Goal: Find specific page/section: Find specific page/section

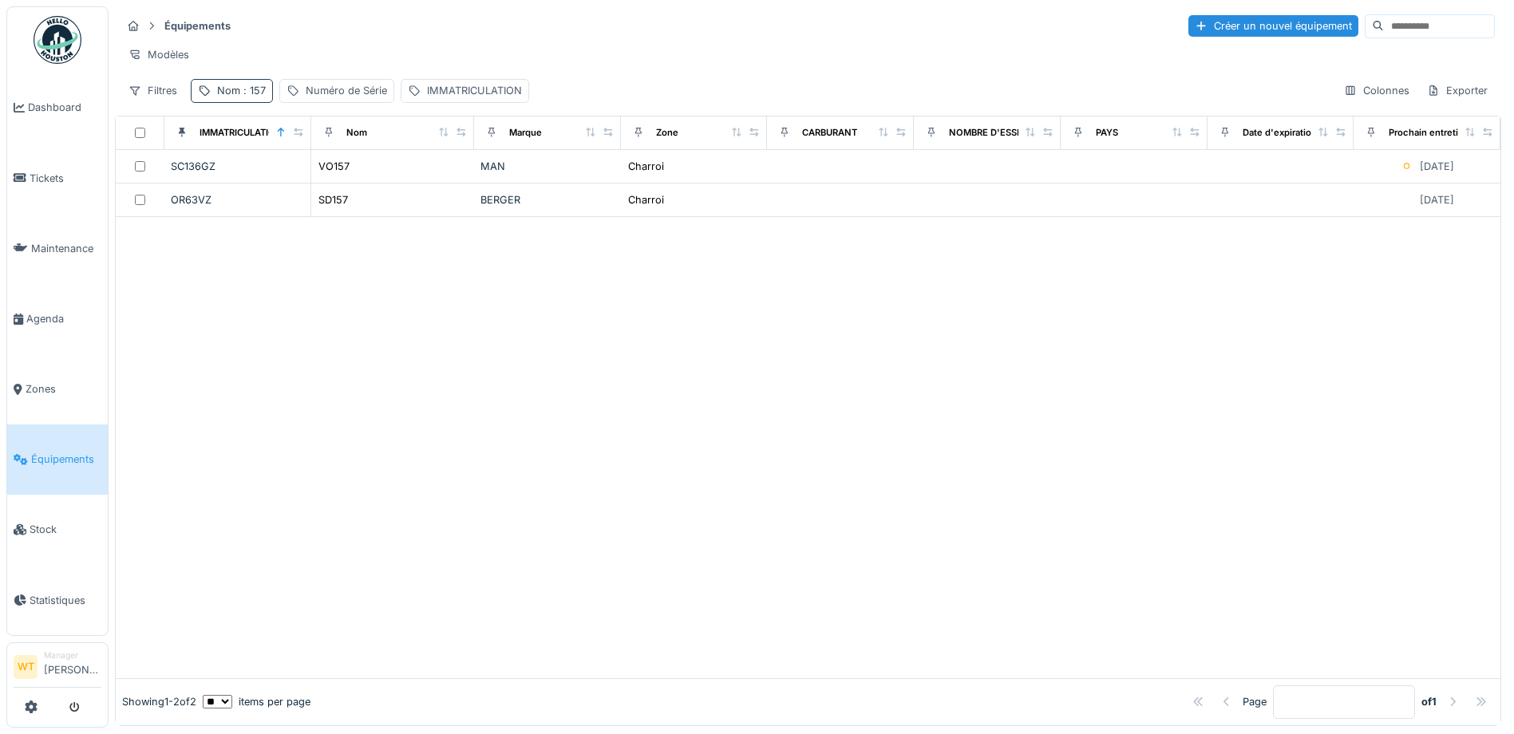
click at [245, 102] on div "Nom : 157" at bounding box center [232, 90] width 82 height 23
click at [344, 180] on icon at bounding box center [337, 179] width 13 height 10
